Goal: Find specific page/section: Find specific page/section

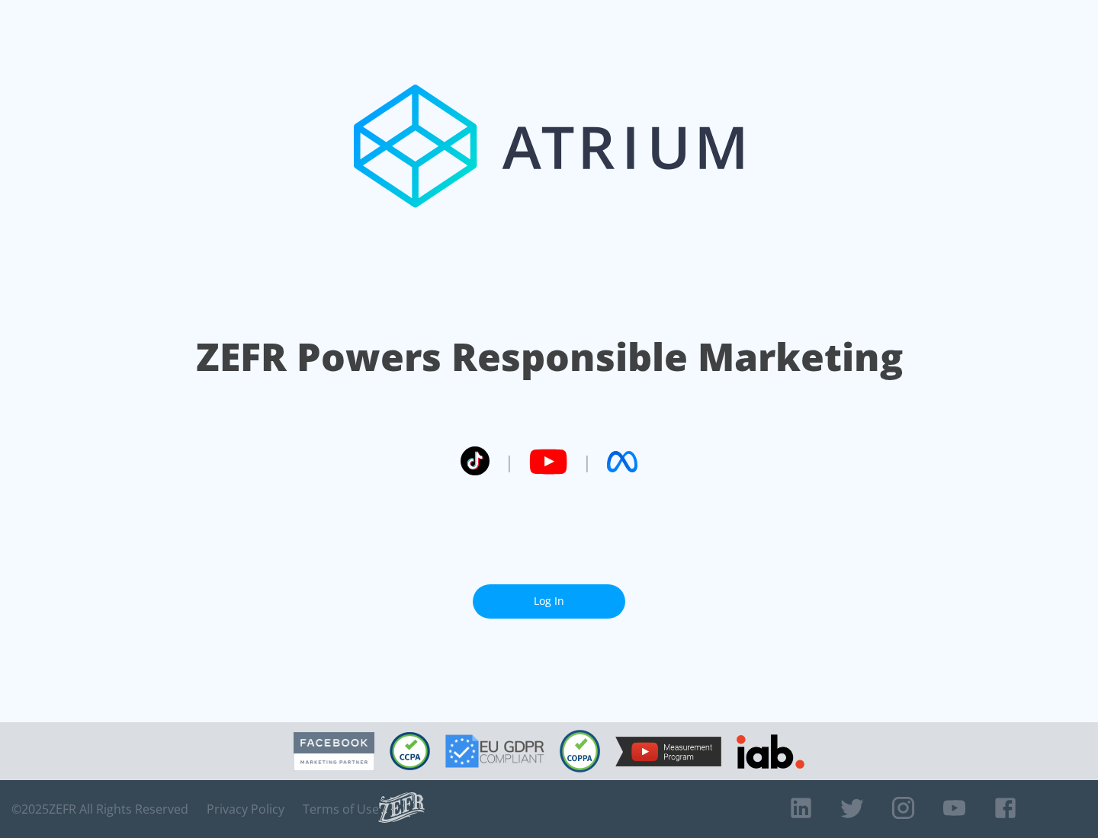
click at [549, 601] on link "Log In" at bounding box center [549, 602] width 152 height 34
